Goal: Find specific page/section: Find specific page/section

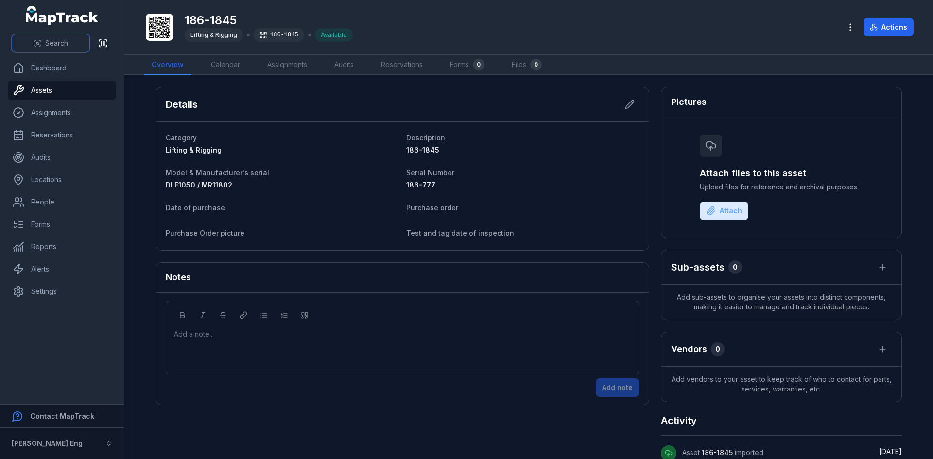
click at [72, 43] on button "Search" at bounding box center [51, 43] width 78 height 18
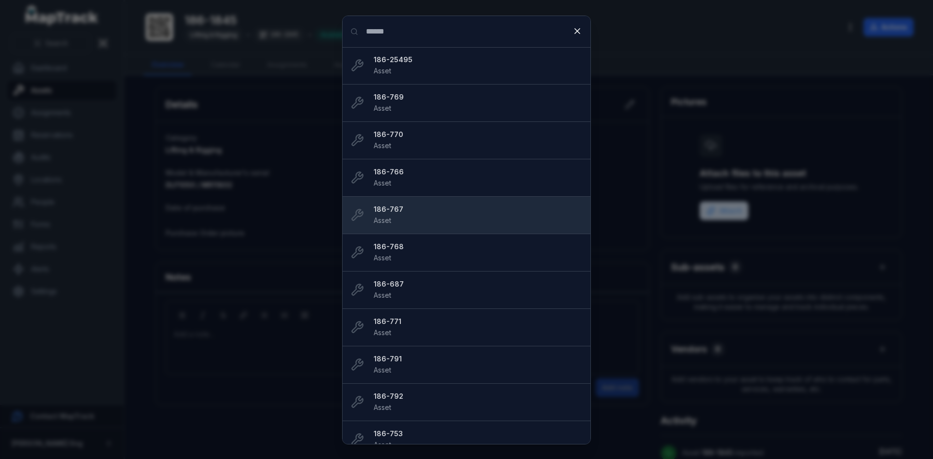
type input "******"
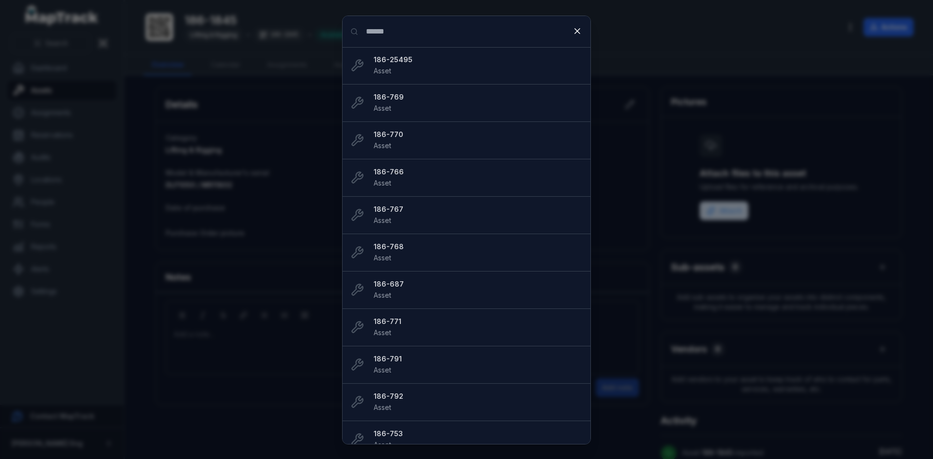
click at [682, 50] on div "Search for anything ****** 186-25495 Asset 186-769 Asset 186-770 Asset 186-766 …" at bounding box center [466, 229] width 933 height 459
click at [577, 31] on icon at bounding box center [577, 31] width 5 height 5
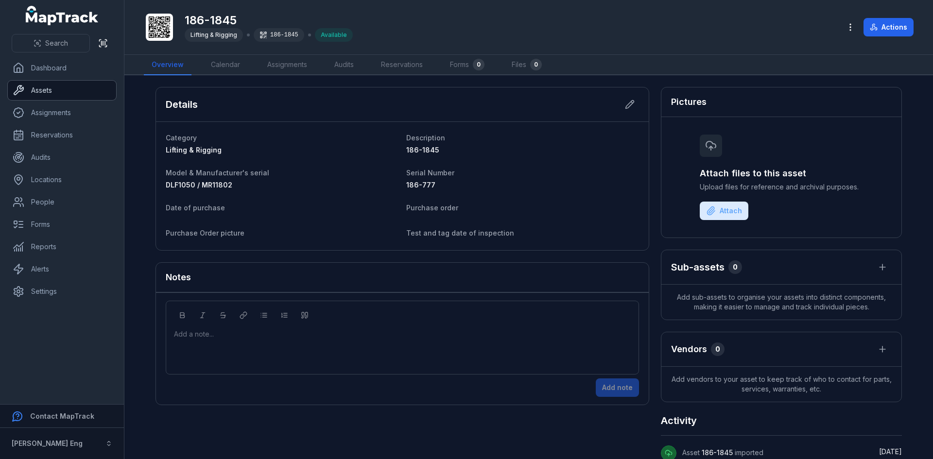
click at [63, 88] on link "Assets" at bounding box center [62, 90] width 108 height 19
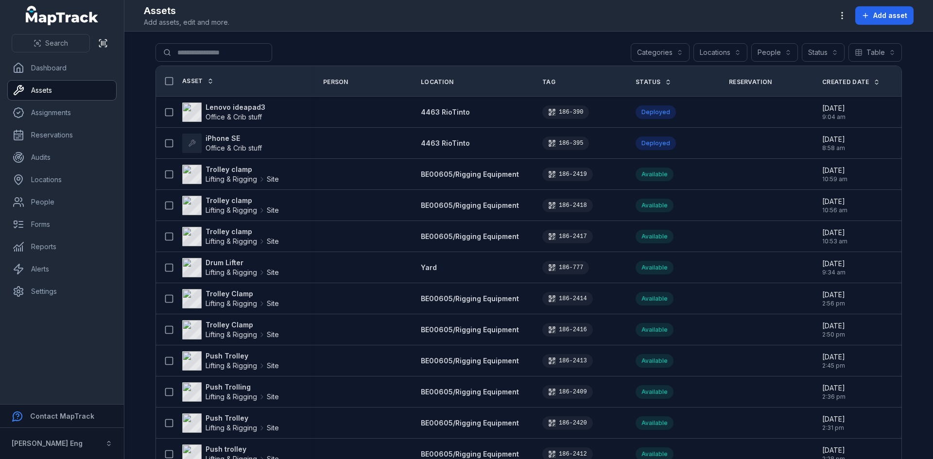
click at [680, 53] on button "Categories" at bounding box center [659, 52] width 59 height 18
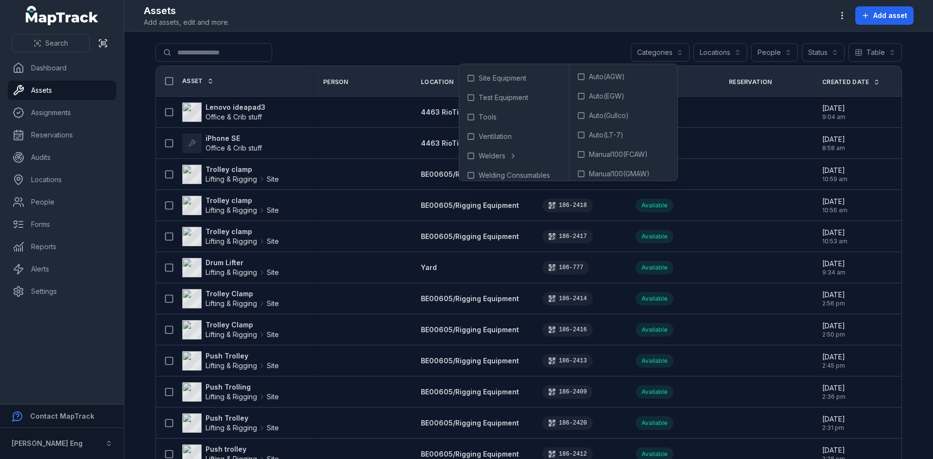
scroll to position [239, 0]
click at [478, 126] on icon at bounding box center [477, 129] width 8 height 8
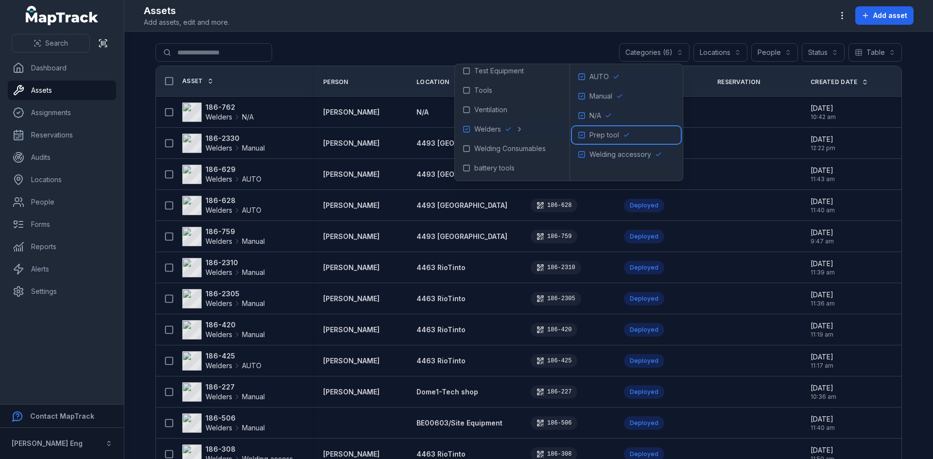
click at [584, 136] on rect at bounding box center [581, 135] width 6 height 6
click at [582, 115] on icon at bounding box center [581, 116] width 8 height 8
drag, startPoint x: 582, startPoint y: 96, endPoint x: 583, endPoint y: 85, distance: 11.7
click at [582, 97] on icon at bounding box center [581, 96] width 8 height 8
click at [583, 78] on icon at bounding box center [581, 77] width 8 height 8
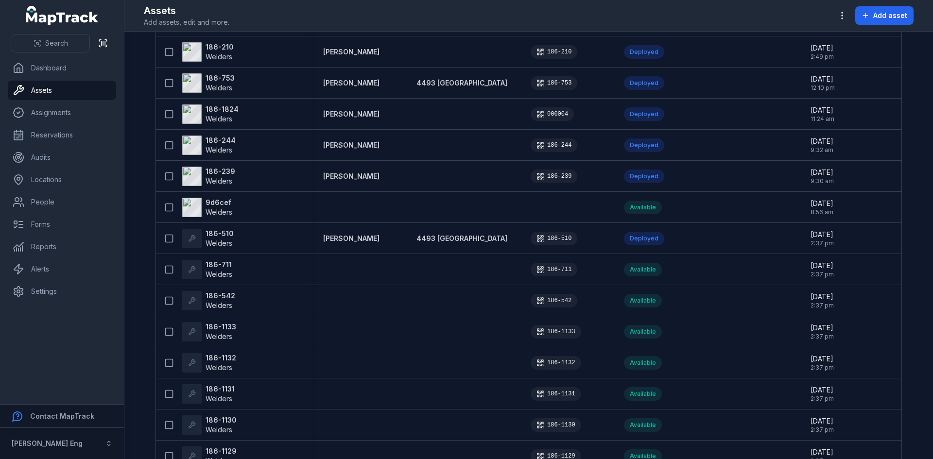
scroll to position [146, 0]
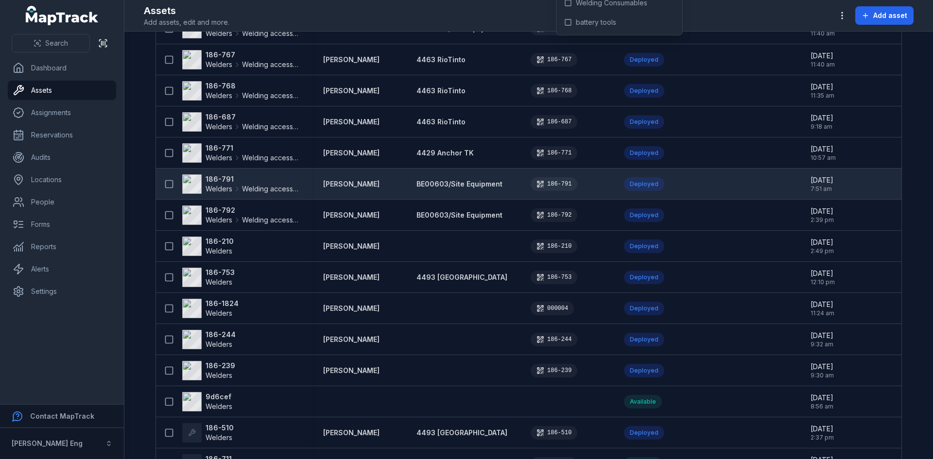
click at [210, 187] on span "Welders" at bounding box center [218, 189] width 27 height 10
